Goal: Entertainment & Leisure: Consume media (video, audio)

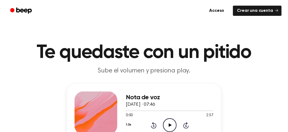
click at [169, 126] on icon at bounding box center [170, 124] width 3 height 3
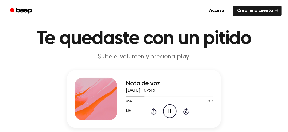
click at [169, 109] on icon "Pause Audio" at bounding box center [170, 111] width 14 height 14
click at [128, 96] on div at bounding box center [135, 96] width 19 height 1
click at [166, 111] on icon "Play Audio" at bounding box center [170, 111] width 14 height 14
click at [144, 96] on div at bounding box center [170, 96] width 88 height 4
click at [171, 111] on icon at bounding box center [170, 110] width 3 height 3
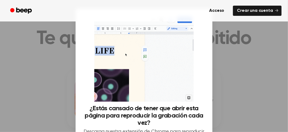
click at [234, 95] on div at bounding box center [144, 66] width 288 height 132
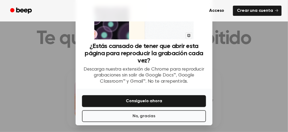
scroll to position [63, 0]
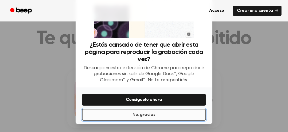
click at [183, 115] on button "No, gracias" at bounding box center [144, 115] width 124 height 12
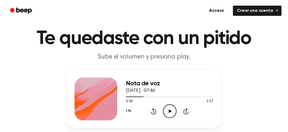
click at [168, 109] on icon "Play Audio" at bounding box center [170, 111] width 14 height 14
click at [150, 96] on div at bounding box center [170, 96] width 88 height 4
click at [171, 112] on icon at bounding box center [170, 110] width 2 height 3
click at [152, 97] on div at bounding box center [142, 96] width 33 height 1
click at [169, 113] on icon "Pause Audio" at bounding box center [170, 111] width 14 height 14
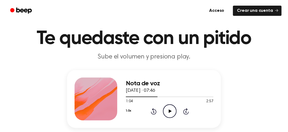
click at [169, 113] on icon "Play Audio" at bounding box center [170, 111] width 14 height 14
click at [169, 113] on icon "Pause Audio" at bounding box center [170, 111] width 14 height 14
click at [153, 98] on div "1:08 2:57" at bounding box center [170, 101] width 88 height 6
click at [154, 95] on div at bounding box center [170, 96] width 88 height 4
click at [167, 108] on icon "Play Audio" at bounding box center [170, 111] width 14 height 14
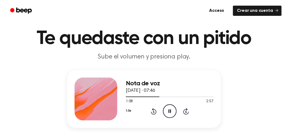
click at [167, 108] on icon "Pause Audio" at bounding box center [170, 111] width 14 height 14
click at [167, 108] on icon "Play Audio" at bounding box center [170, 111] width 14 height 14
click at [155, 96] on div at bounding box center [170, 96] width 88 height 4
click at [155, 96] on div at bounding box center [147, 96] width 42 height 1
click at [159, 97] on div at bounding box center [170, 96] width 88 height 4
